Goal: Check status: Check status

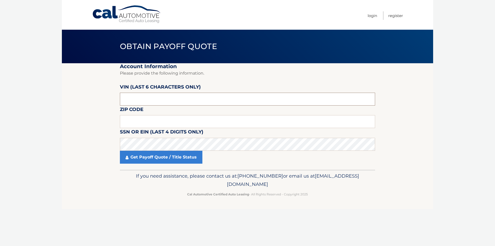
click at [164, 93] on input "text" at bounding box center [247, 99] width 255 height 13
type input "128310"
click at [143, 120] on input "text" at bounding box center [247, 121] width 255 height 13
type input "10703"
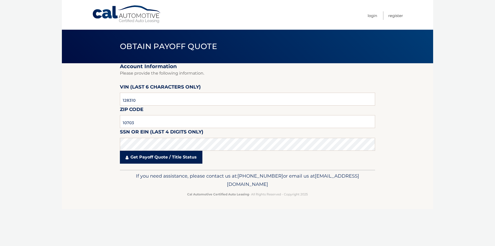
click at [149, 159] on link "Get Payoff Quote / Title Status" at bounding box center [161, 157] width 83 height 13
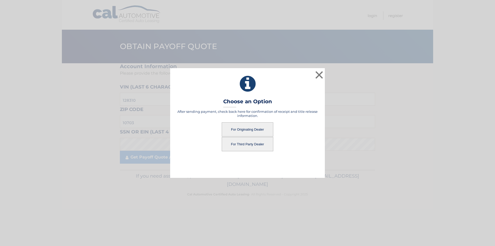
click at [249, 129] on button "For Originating Dealer" at bounding box center [248, 129] width 52 height 14
click at [252, 130] on button "For Originating Dealer" at bounding box center [248, 129] width 52 height 14
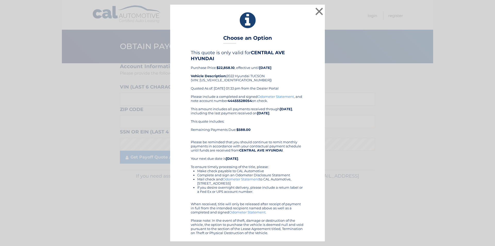
drag, startPoint x: 290, startPoint y: 163, endPoint x: 283, endPoint y: 163, distance: 6.2
click at [283, 163] on div "Please include a completed and signed Odometer Statement , and note account num…" at bounding box center [248, 164] width 114 height 140
